Goal: Navigation & Orientation: Find specific page/section

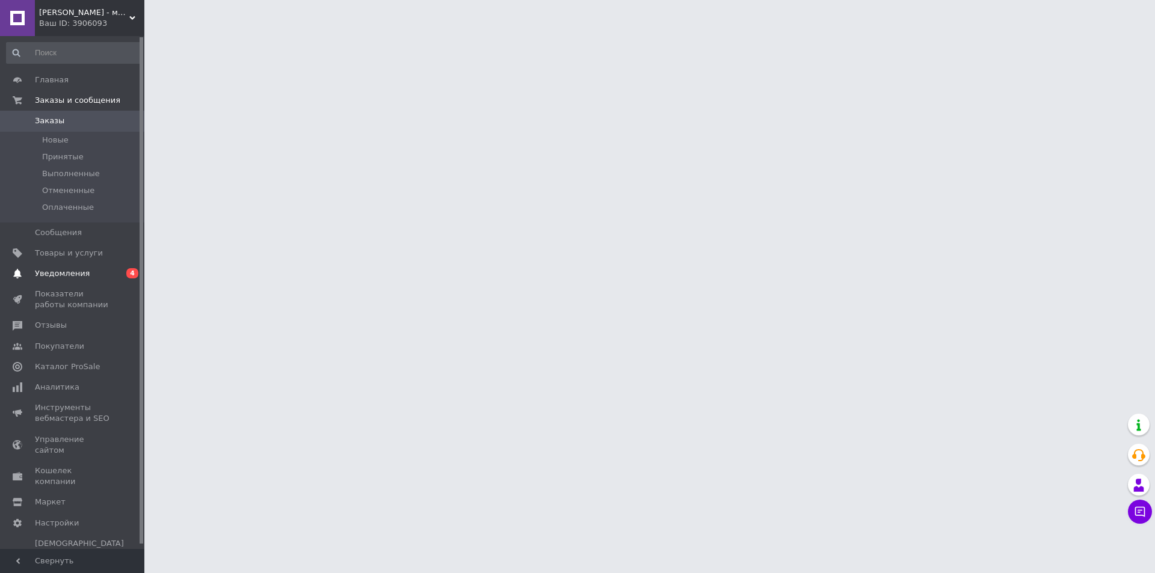
click at [86, 274] on span "Уведомления" at bounding box center [73, 273] width 76 height 11
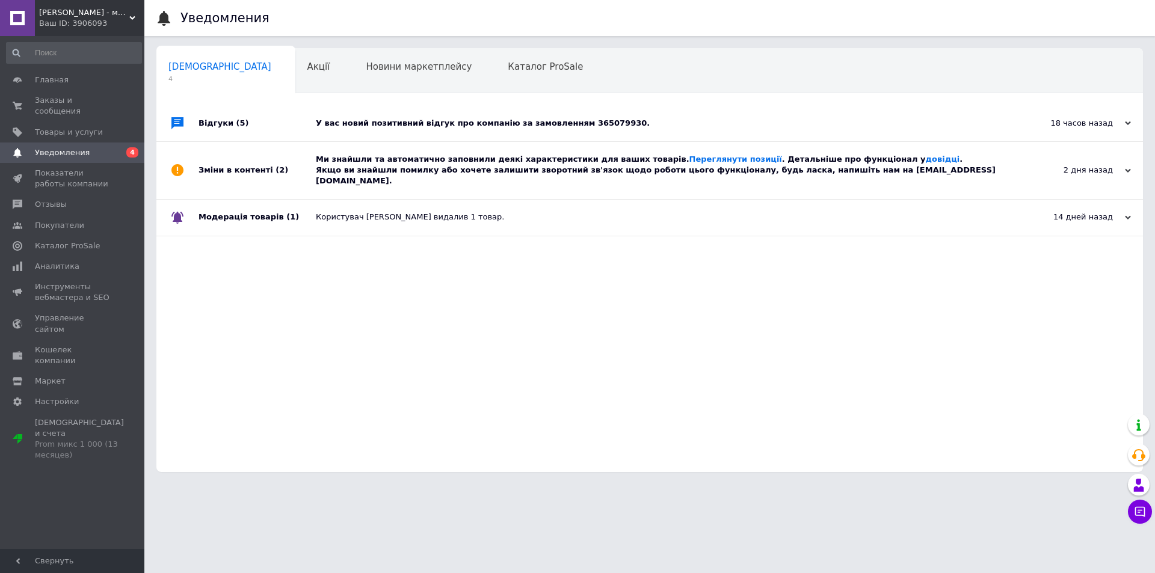
click at [378, 168] on div "Ми знайшли та автоматично заповнили деякі характеристики для ваших товарів. Пер…" at bounding box center [663, 170] width 695 height 33
click at [398, 114] on div "У вас новий позитивний відгук про компанію за замовленням 365079930." at bounding box center [663, 123] width 695 height 36
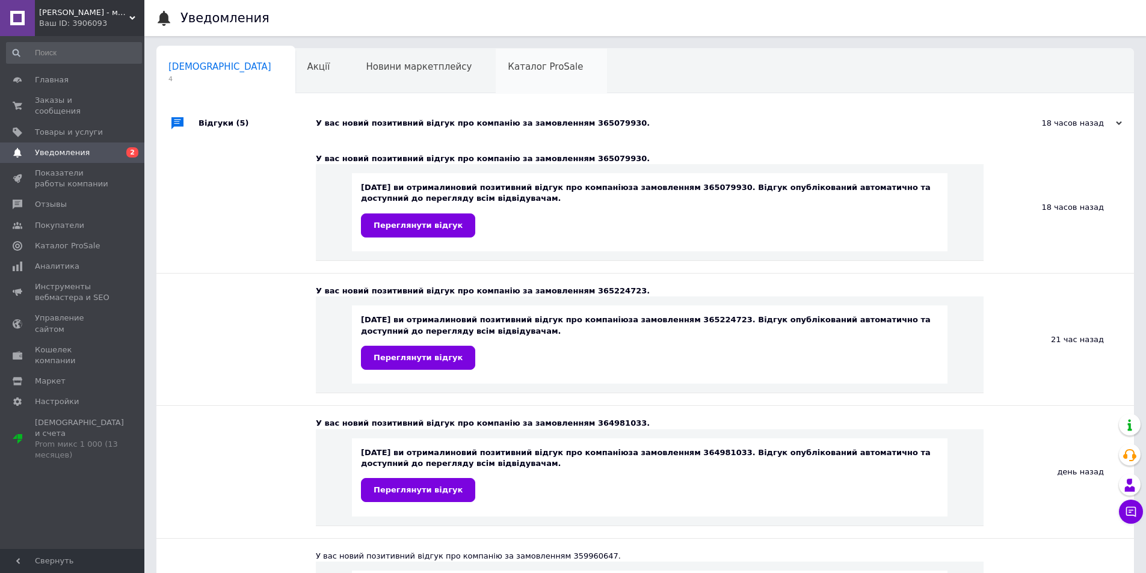
click at [508, 65] on span "Каталог ProSale" at bounding box center [545, 66] width 75 height 11
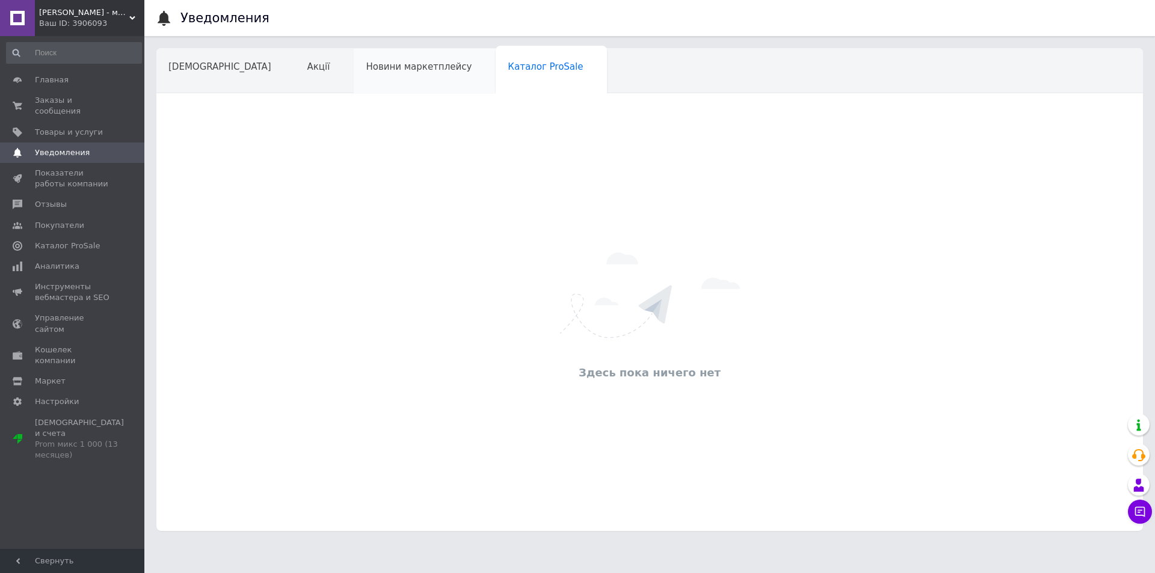
click at [395, 66] on span "Новини маркетплейсу" at bounding box center [419, 66] width 106 height 11
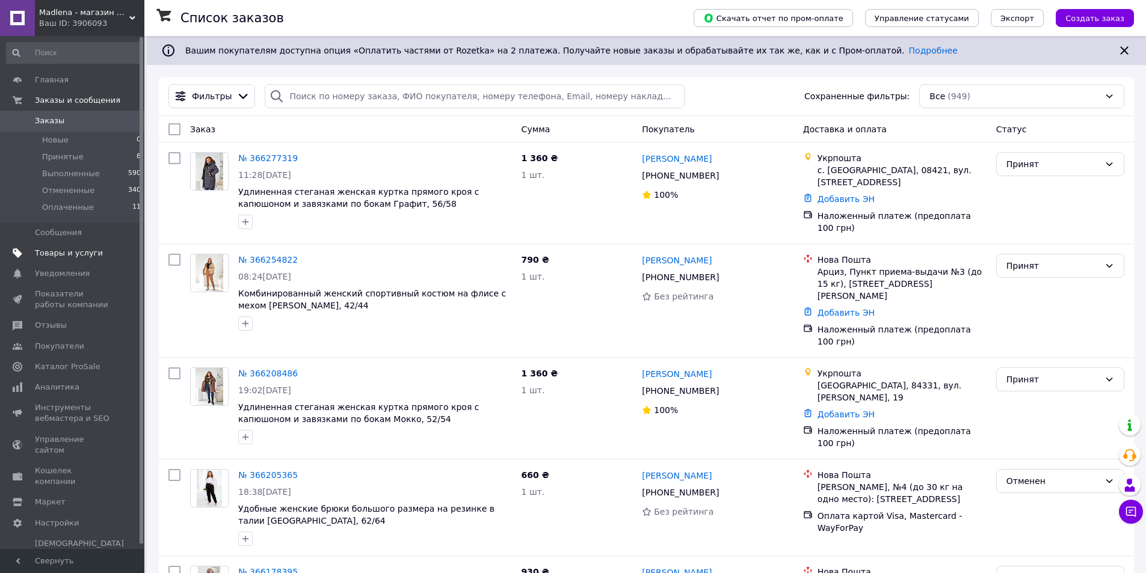
click at [96, 251] on span "Товары и услуги" at bounding box center [73, 253] width 76 height 11
